Goal: Task Accomplishment & Management: Use online tool/utility

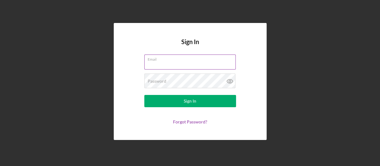
click at [166, 61] on input "Email" at bounding box center [189, 61] width 91 height 15
type input "[EMAIL_ADDRESS][DOMAIN_NAME]"
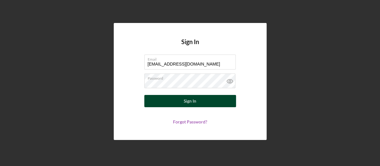
click at [192, 101] on div "Sign In" at bounding box center [190, 101] width 13 height 12
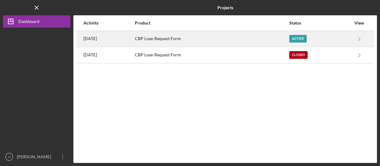
click at [262, 34] on div "CBP Loan Request Form" at bounding box center [212, 38] width 154 height 15
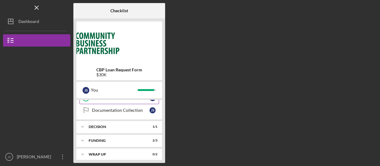
scroll to position [330, 0]
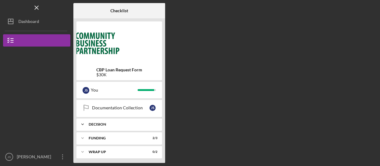
click at [117, 122] on div "Decision" at bounding box center [122, 124] width 66 height 4
click at [119, 122] on div "Decision" at bounding box center [122, 124] width 66 height 4
click at [119, 136] on div "Funding" at bounding box center [122, 138] width 66 height 4
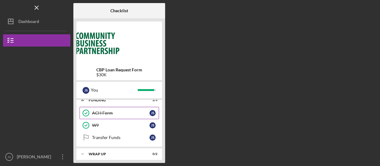
scroll to position [370, 0]
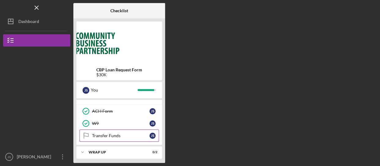
click at [106, 133] on div "Transfer Funds" at bounding box center [121, 135] width 58 height 5
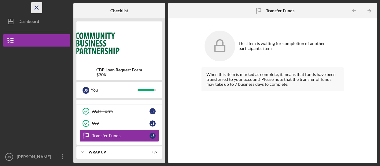
click at [35, 6] on icon "Icon/Menu Close" at bounding box center [37, 8] width 14 height 14
